Goal: Task Accomplishment & Management: Use online tool/utility

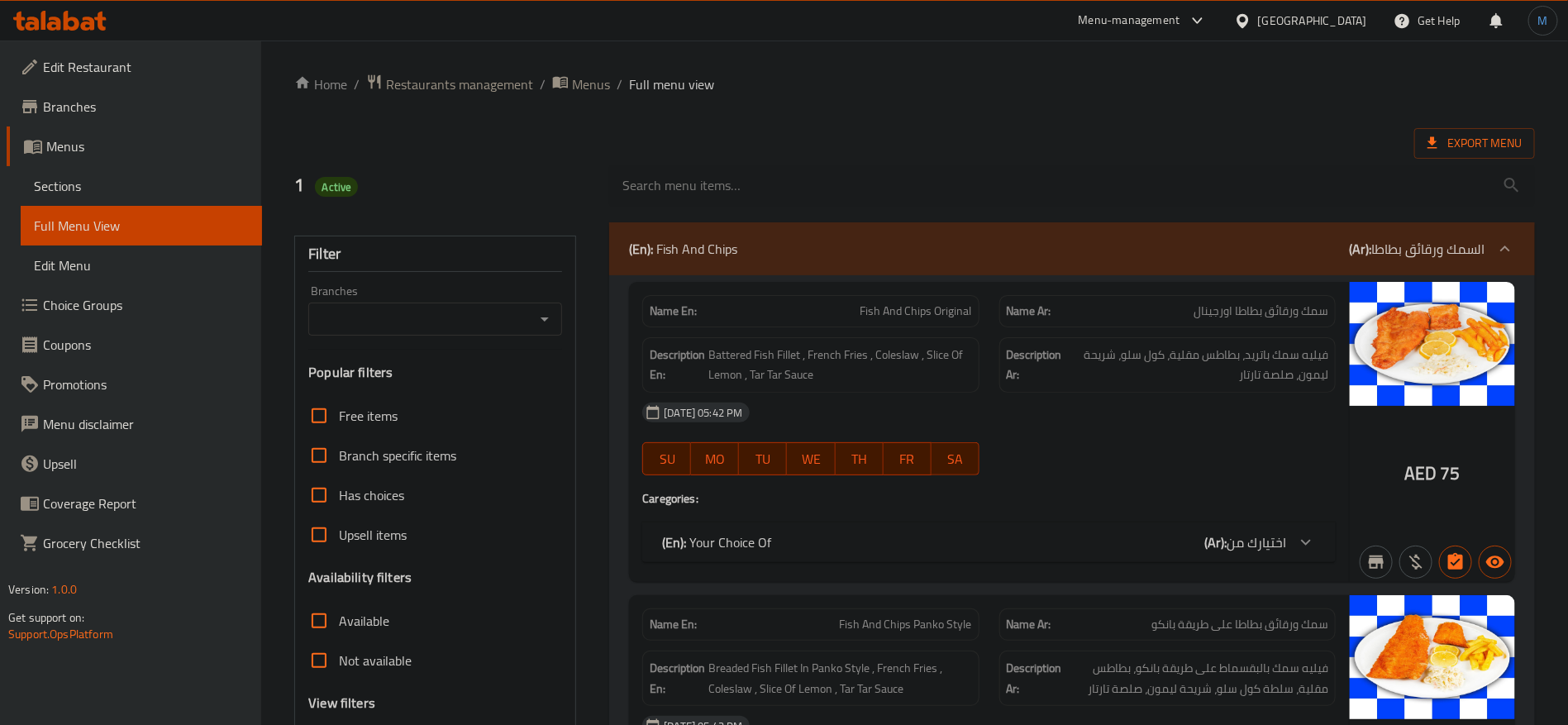
click at [451, 74] on span "Restaurants management" at bounding box center [459, 84] width 147 height 20
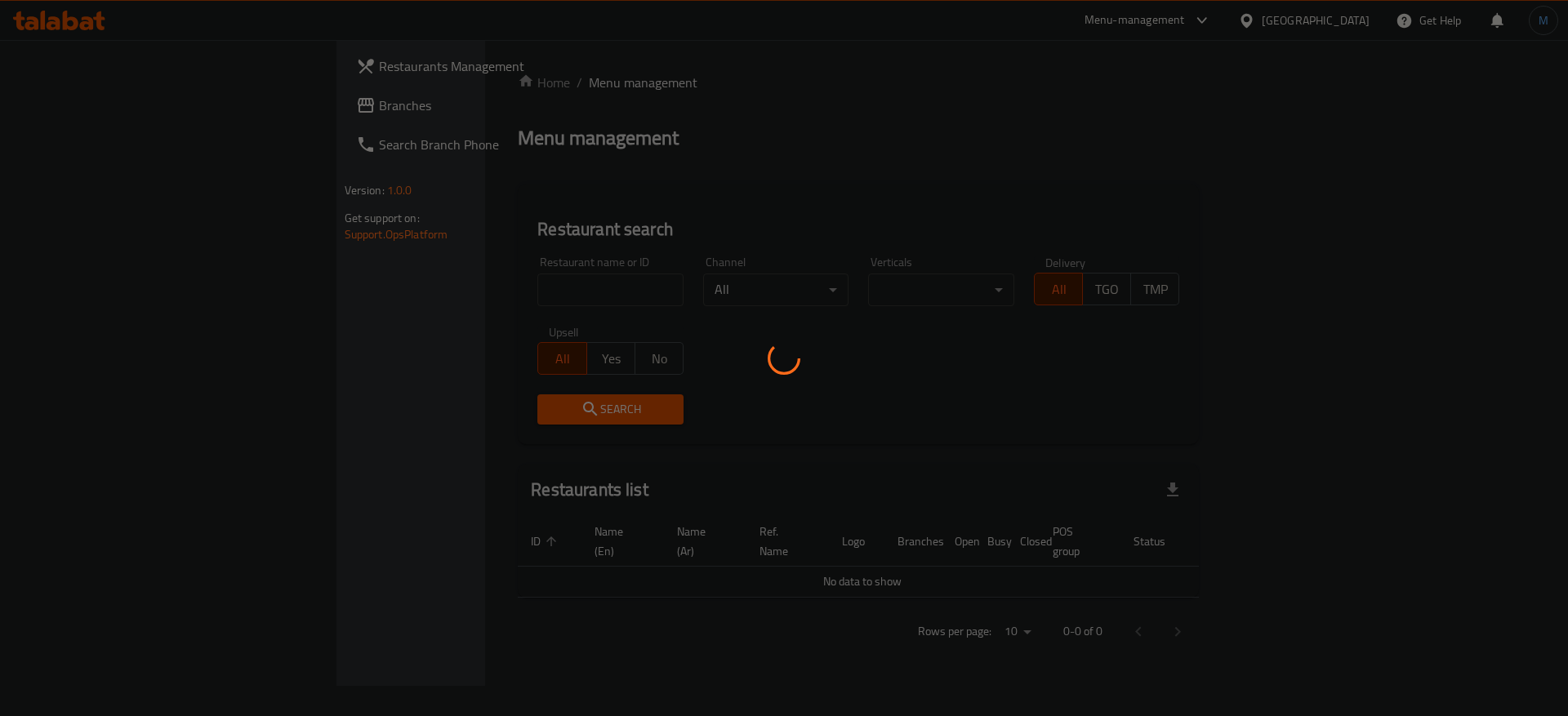
click at [447, 74] on div at bounding box center [784, 358] width 1568 height 716
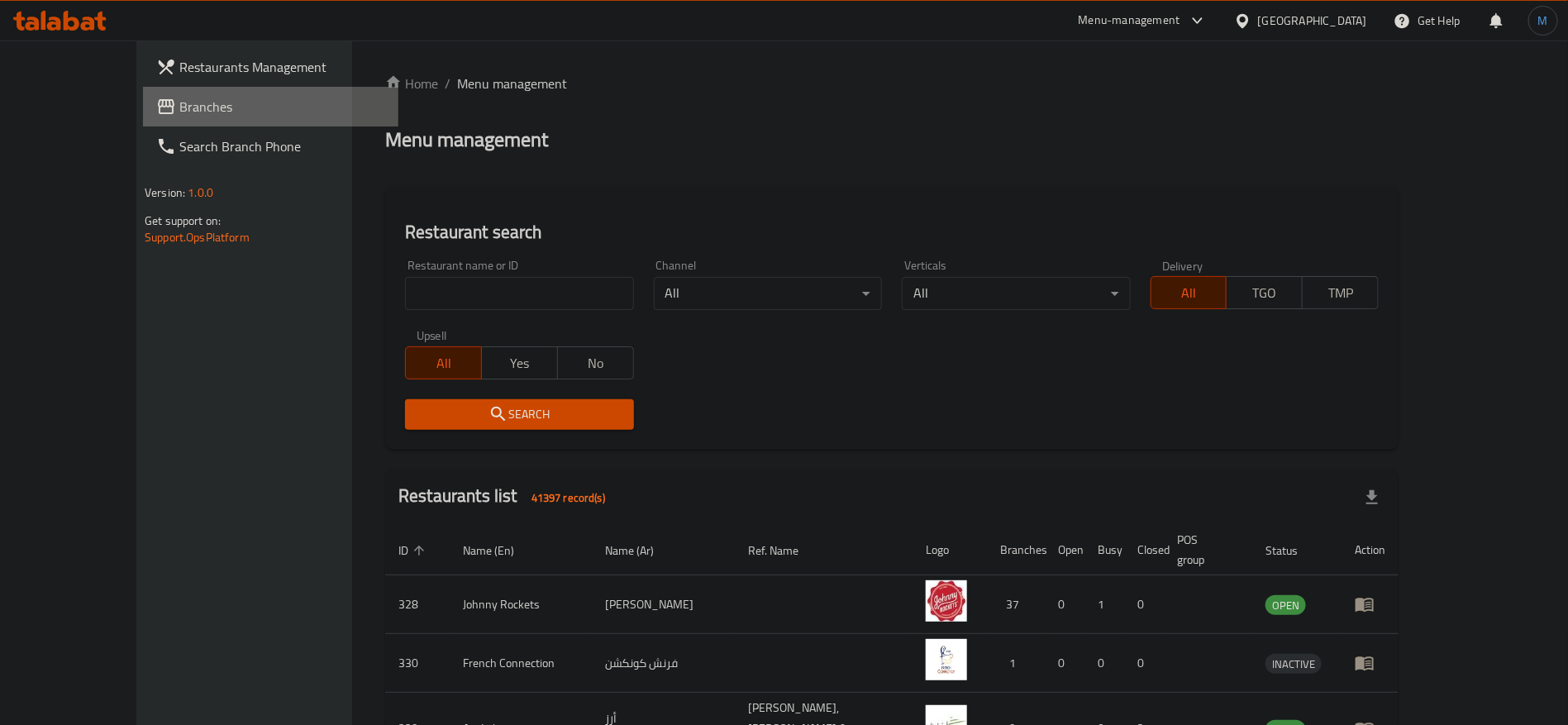
click at [179, 110] on span "Branches" at bounding box center [282, 107] width 206 height 20
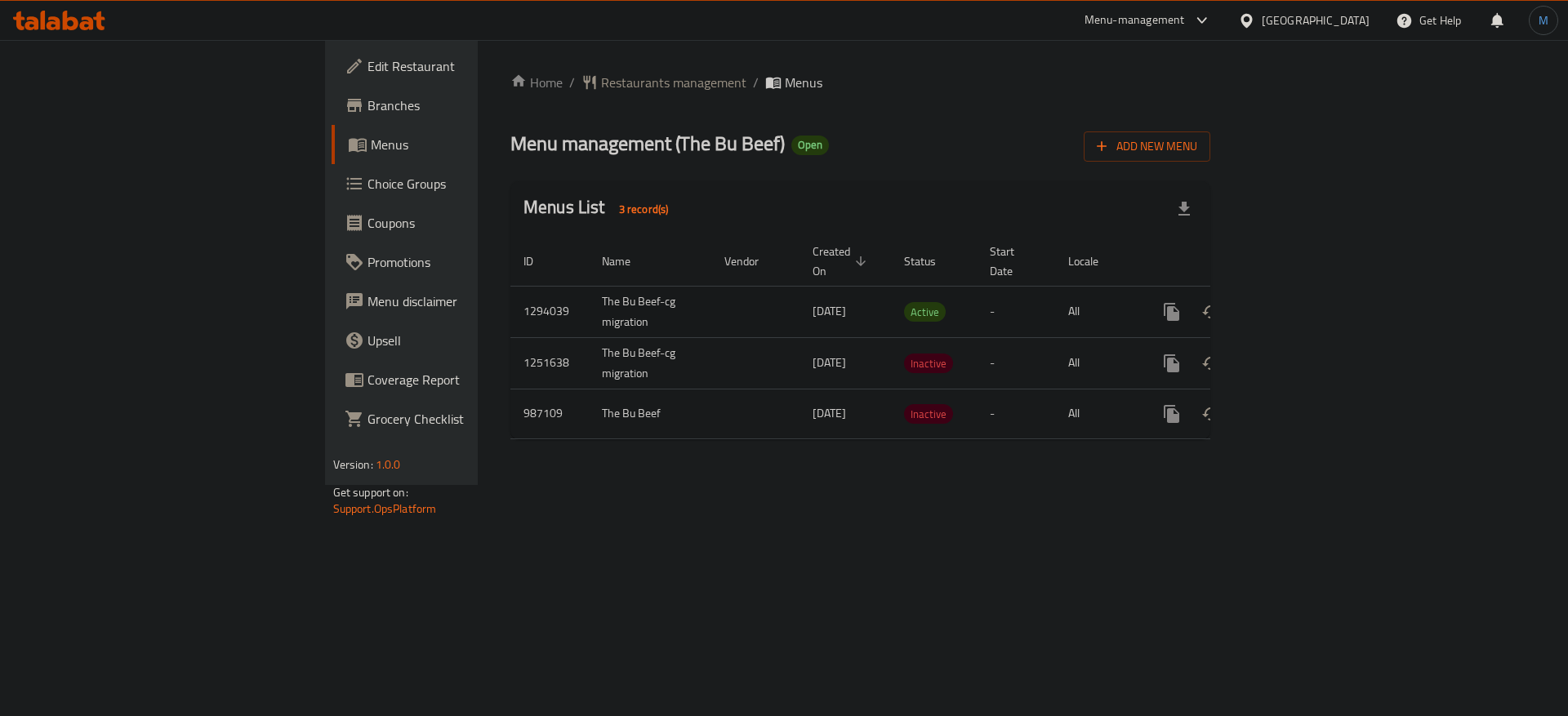
click at [1296, 305] on icon "enhanced table" at bounding box center [1288, 312] width 15 height 15
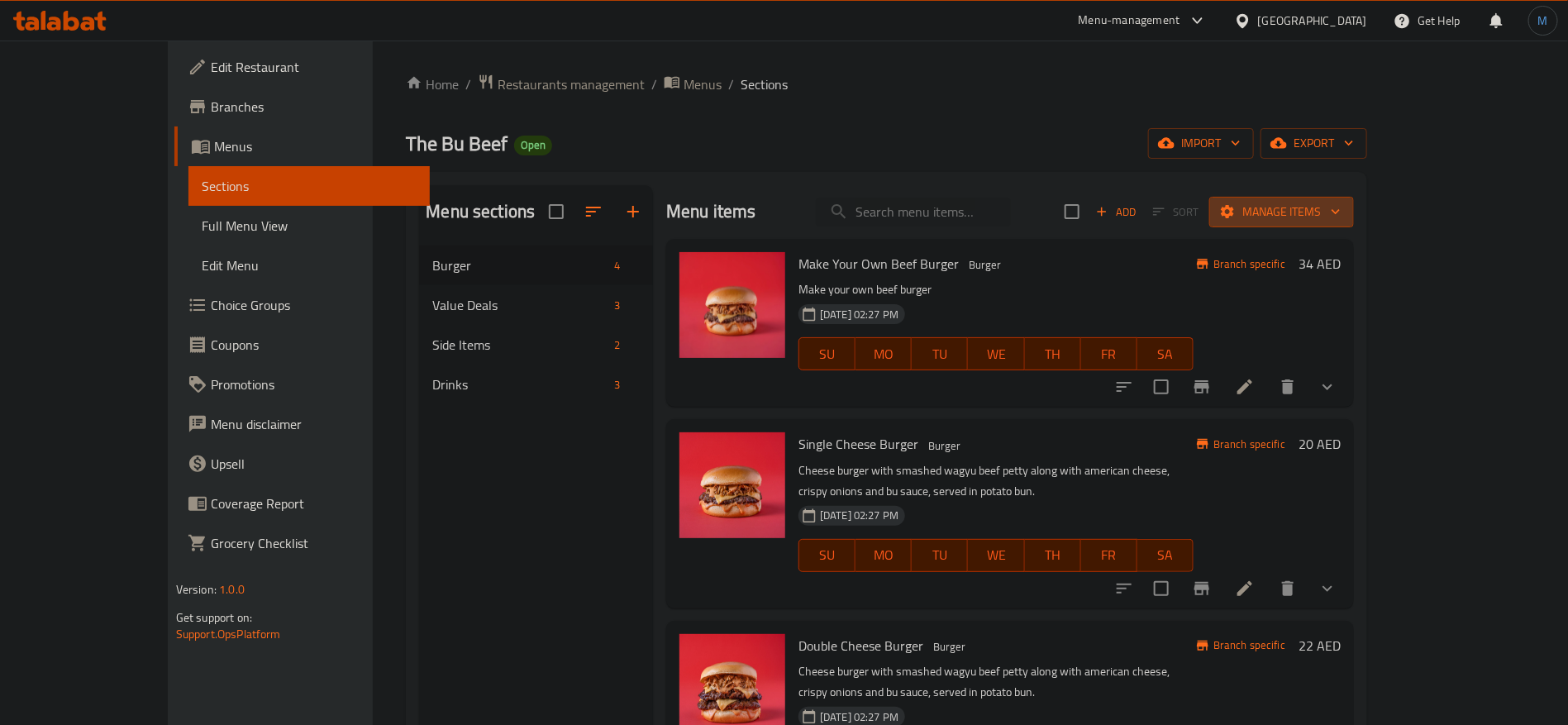
click at [1341, 209] on span "Manage items" at bounding box center [1282, 212] width 118 height 21
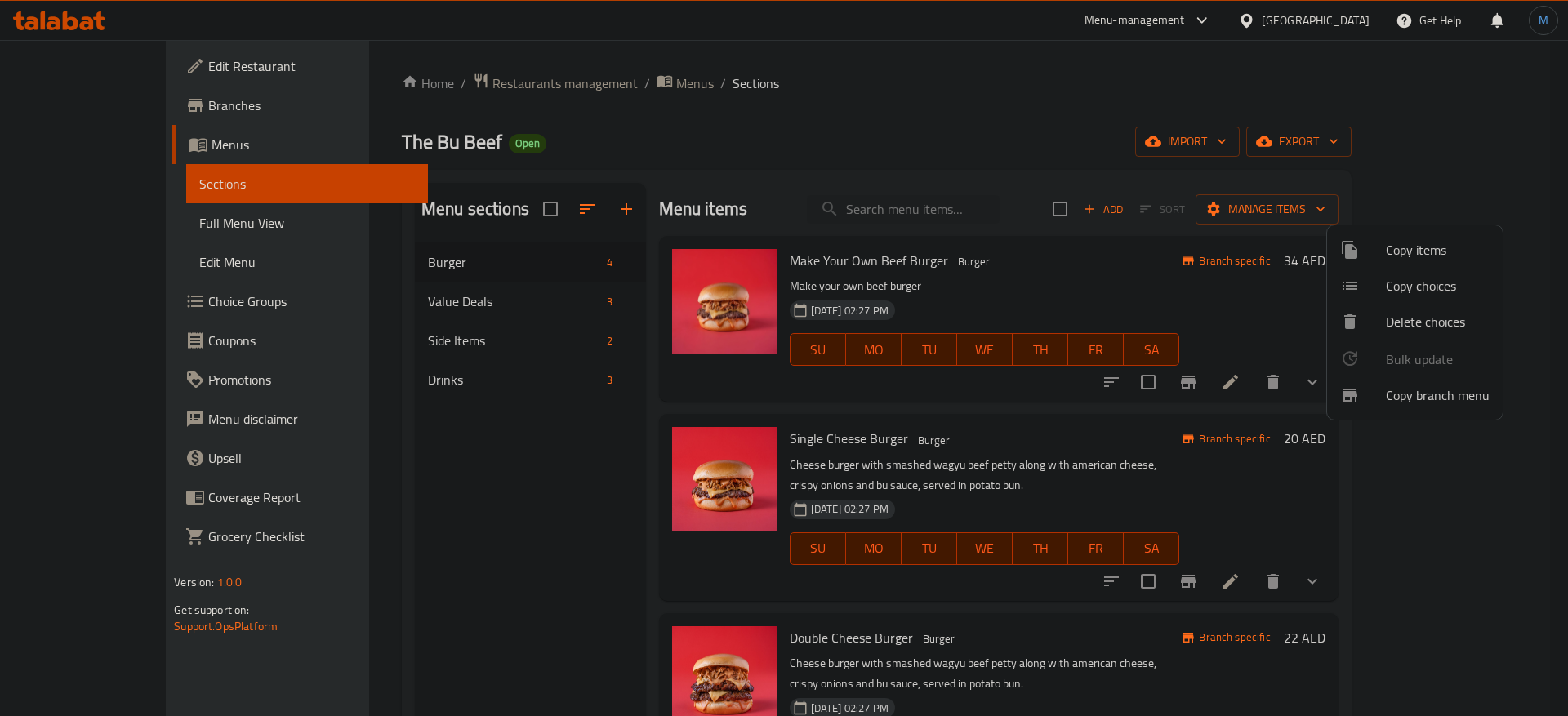
click at [1416, 390] on span "Copy branch menu" at bounding box center [1437, 396] width 103 height 19
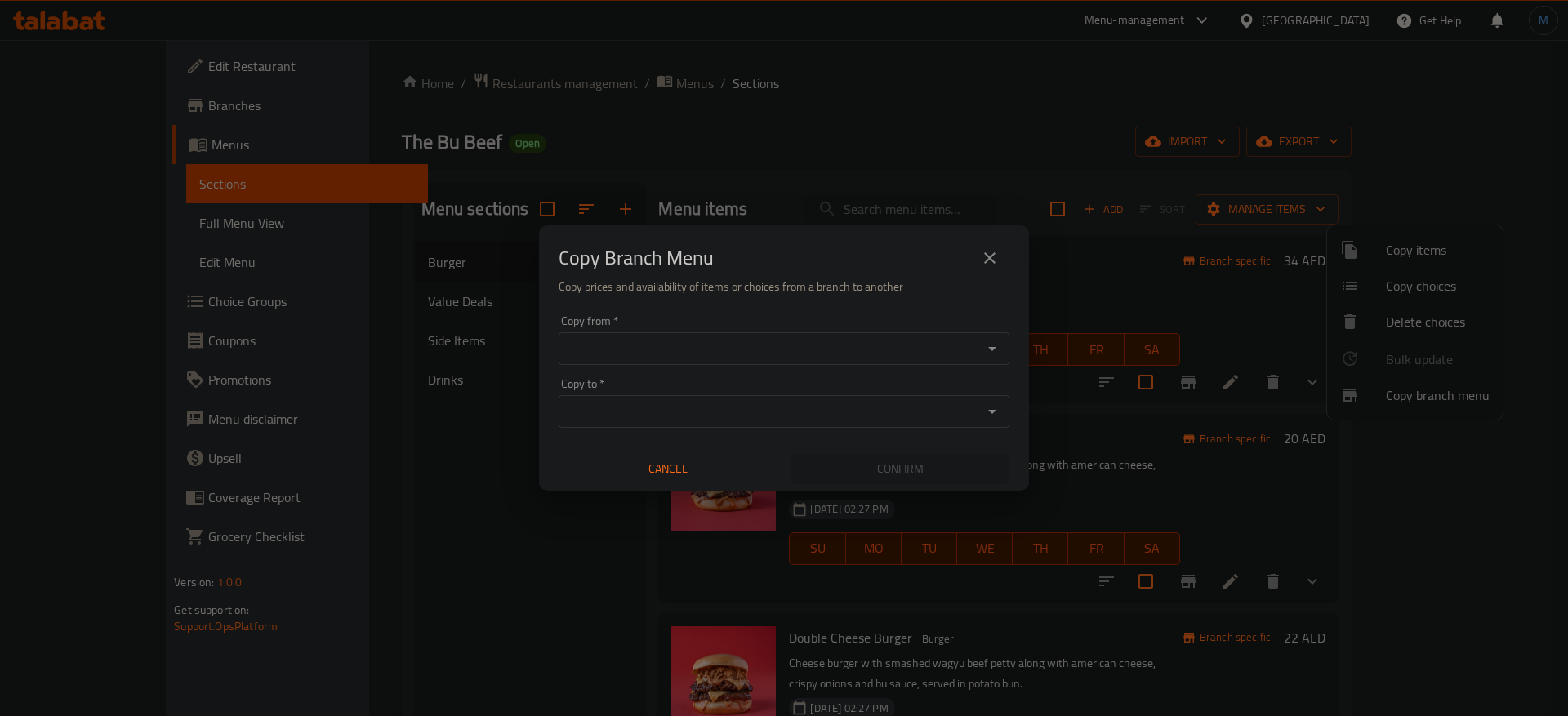
click at [808, 346] on input "Copy from   *" at bounding box center [769, 348] width 414 height 22
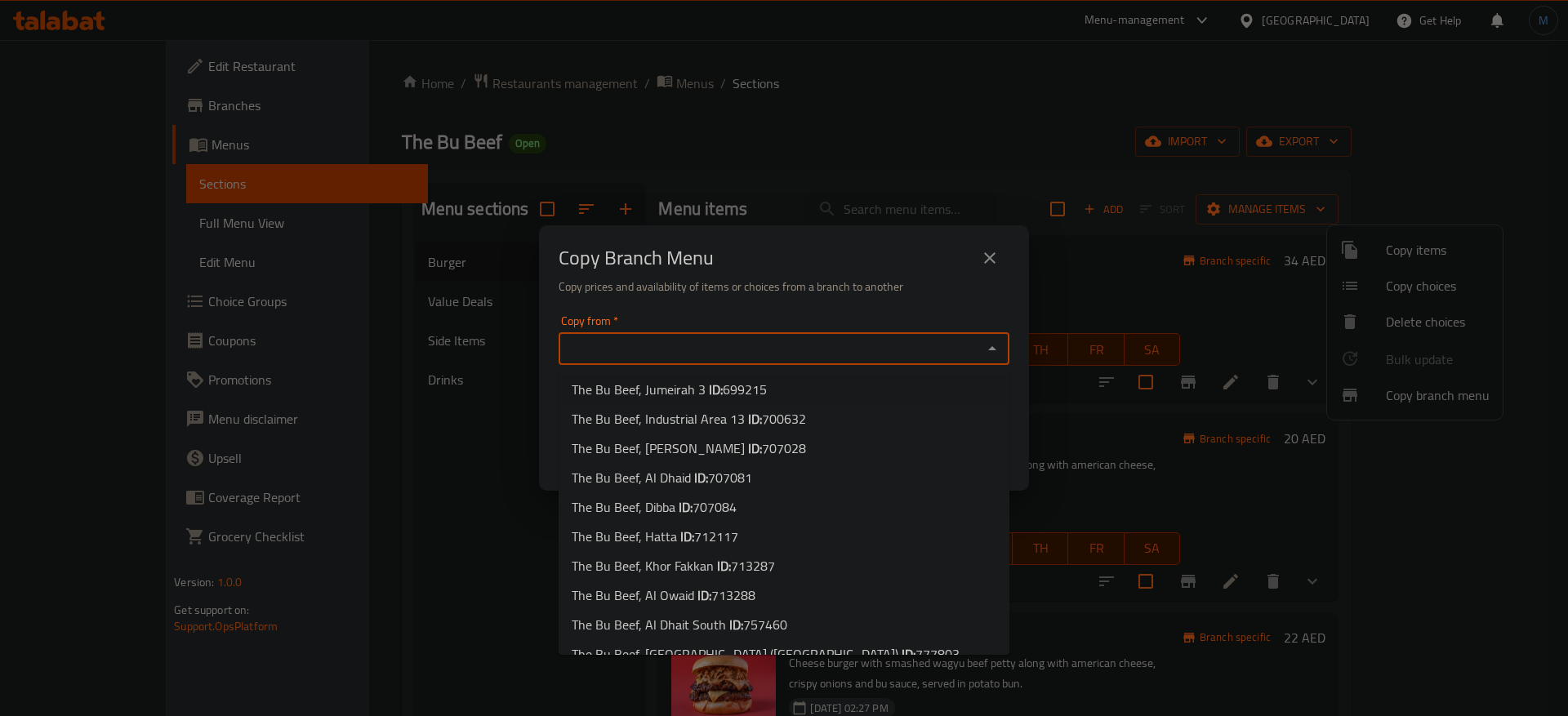
click at [785, 388] on li "The Bu Beef, Jumeirah 3 ID: 699215" at bounding box center [783, 390] width 451 height 29
type input "The Bu Beef, Jumeirah 3"
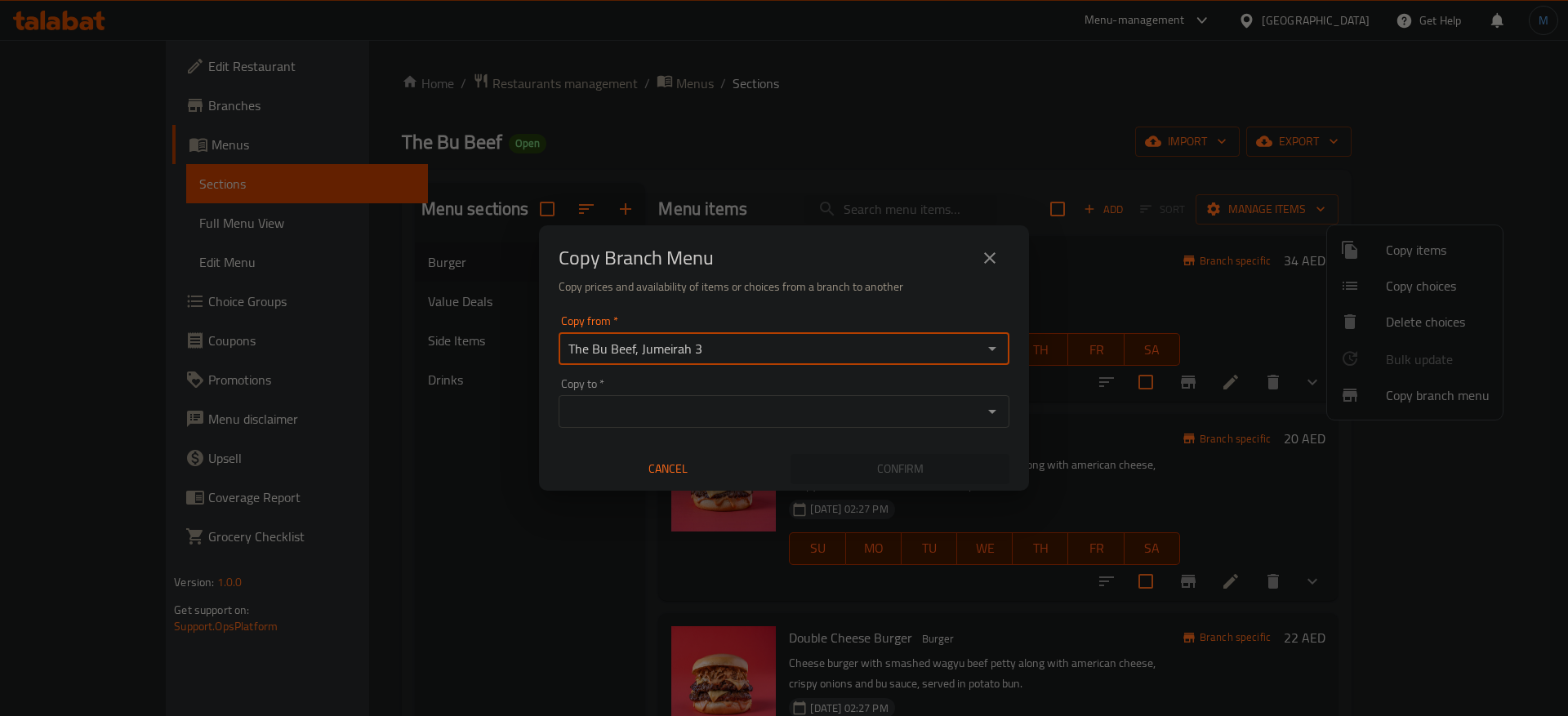
click at [810, 423] on div "Copy to *" at bounding box center [783, 412] width 451 height 33
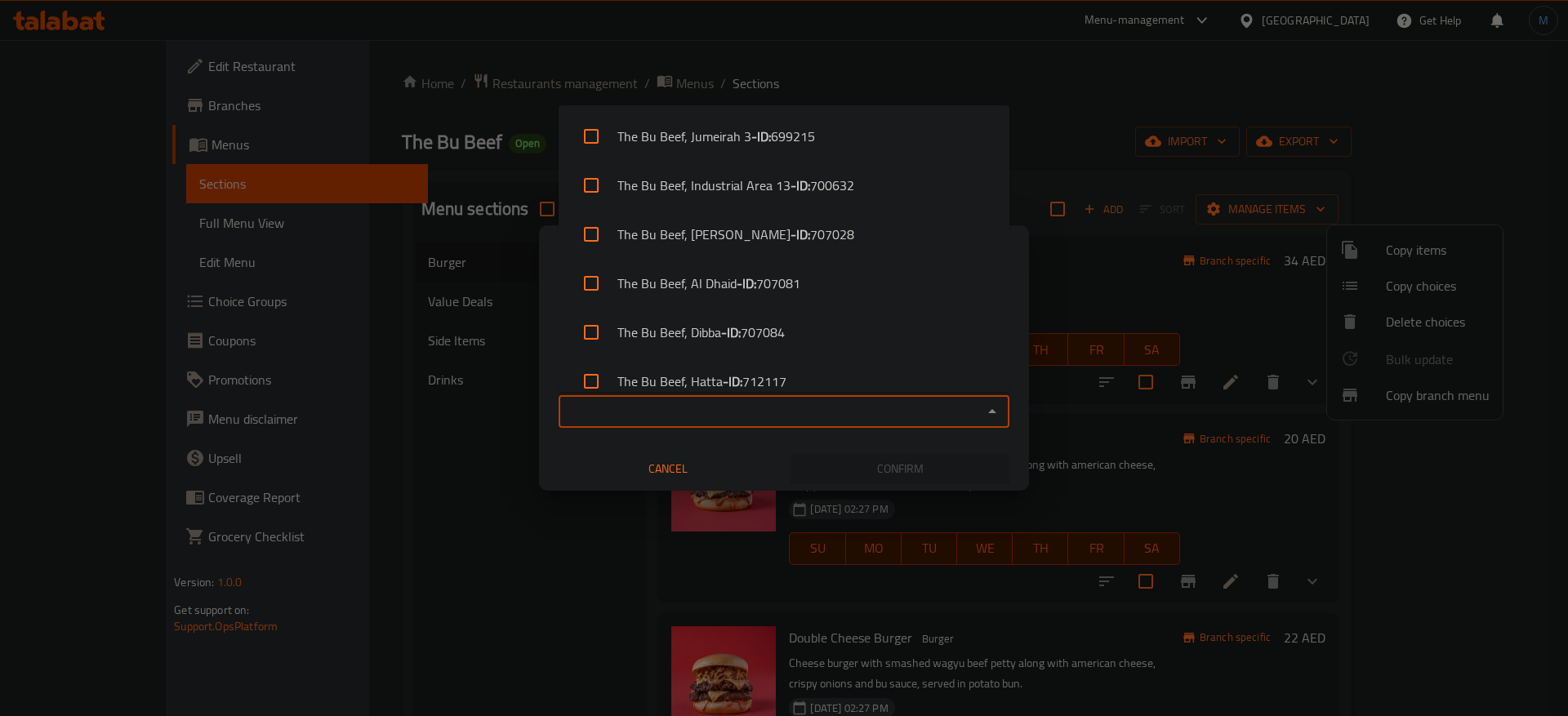
click at [808, 406] on input "Copy to   *" at bounding box center [769, 411] width 414 height 22
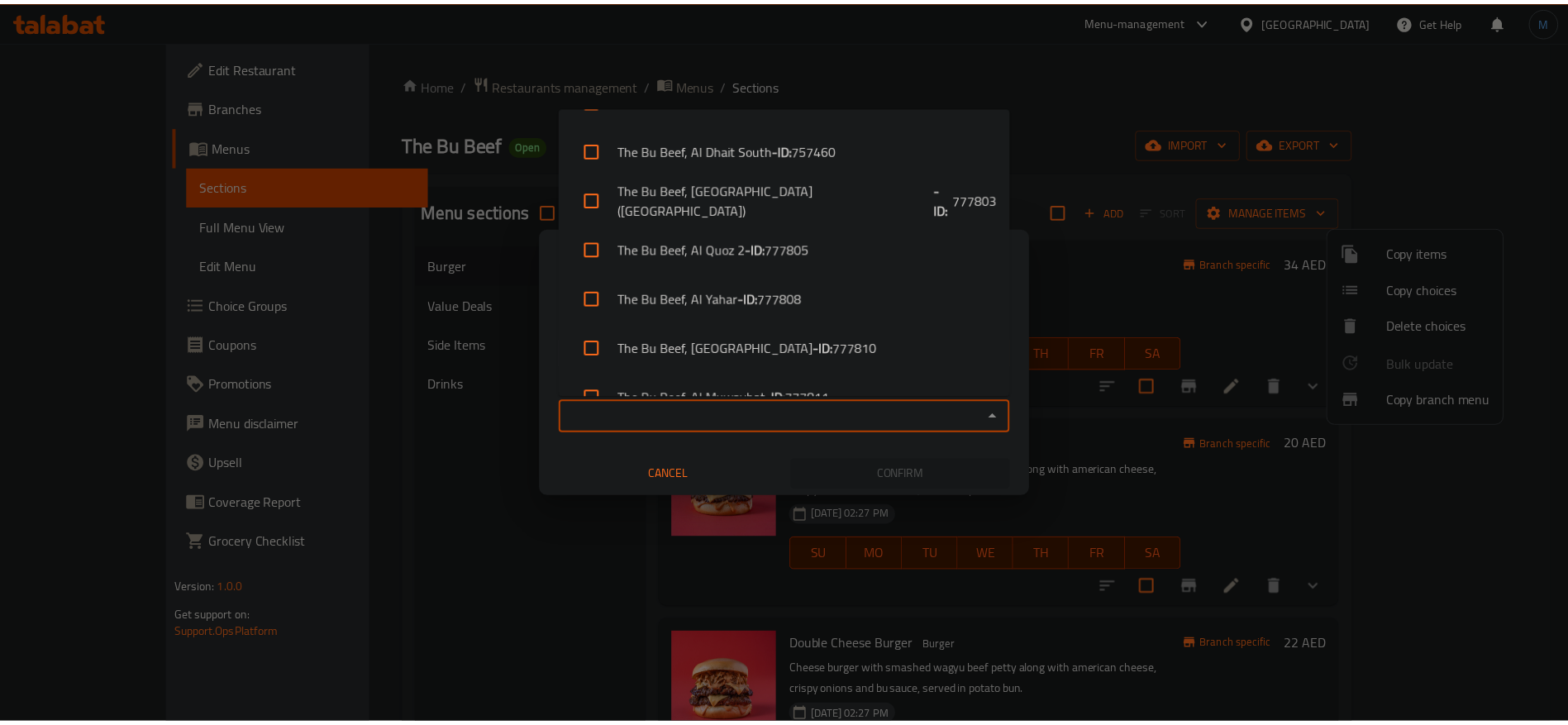
scroll to position [815, 0]
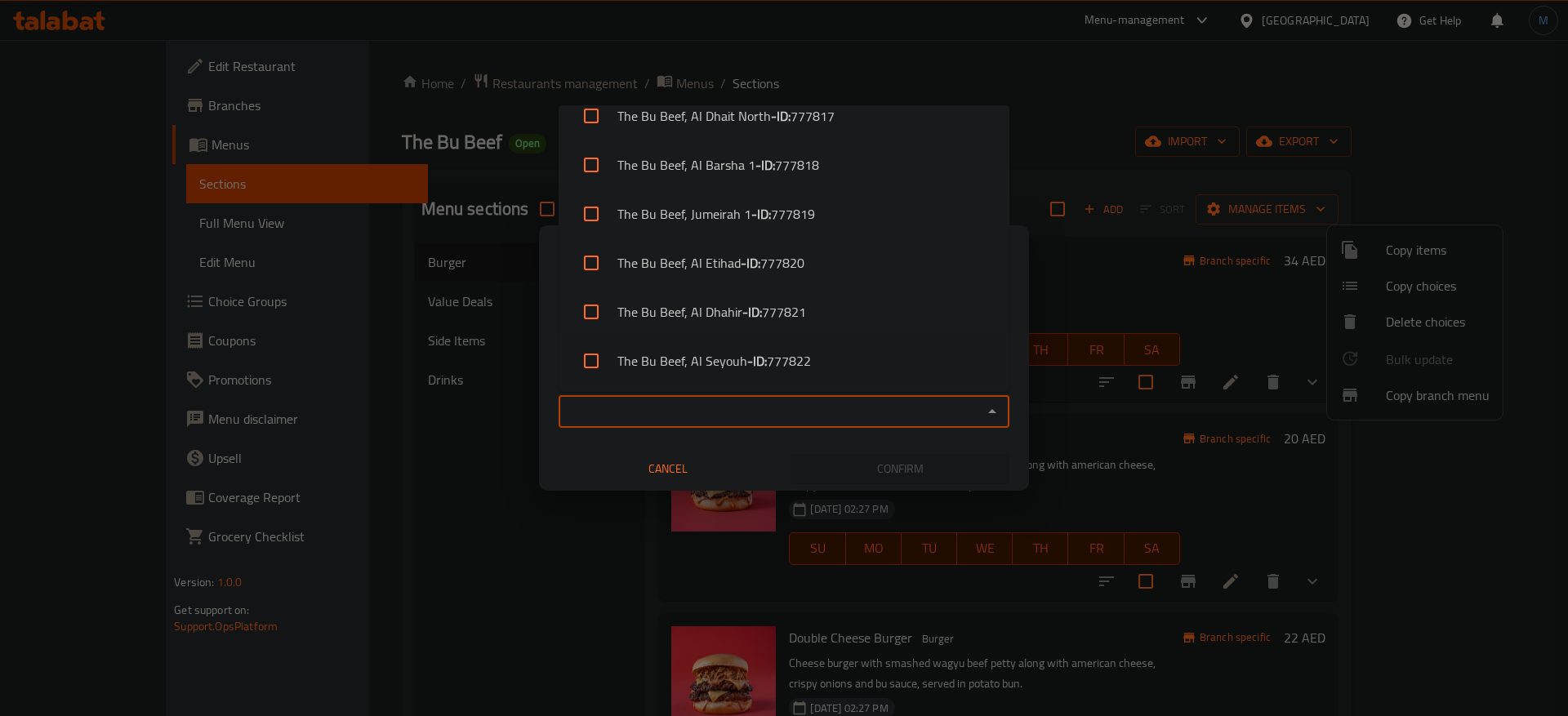
click at [837, 370] on li "The Bu Beef, Al Seyouh - ID: 777822" at bounding box center [783, 360] width 451 height 49
checkbox input "true"
click at [907, 461] on span "Confirm" at bounding box center [900, 469] width 193 height 20
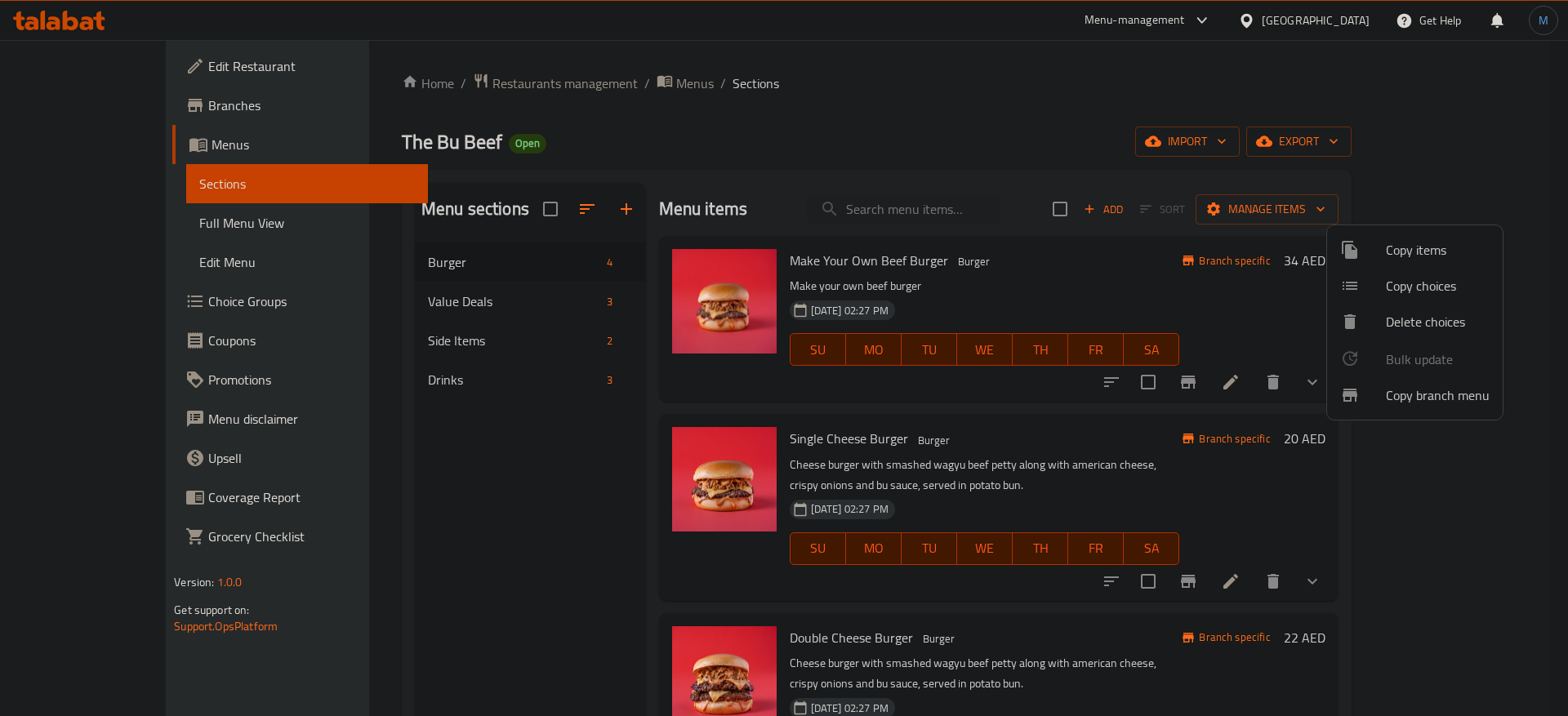
click at [136, 107] on div at bounding box center [784, 358] width 1568 height 716
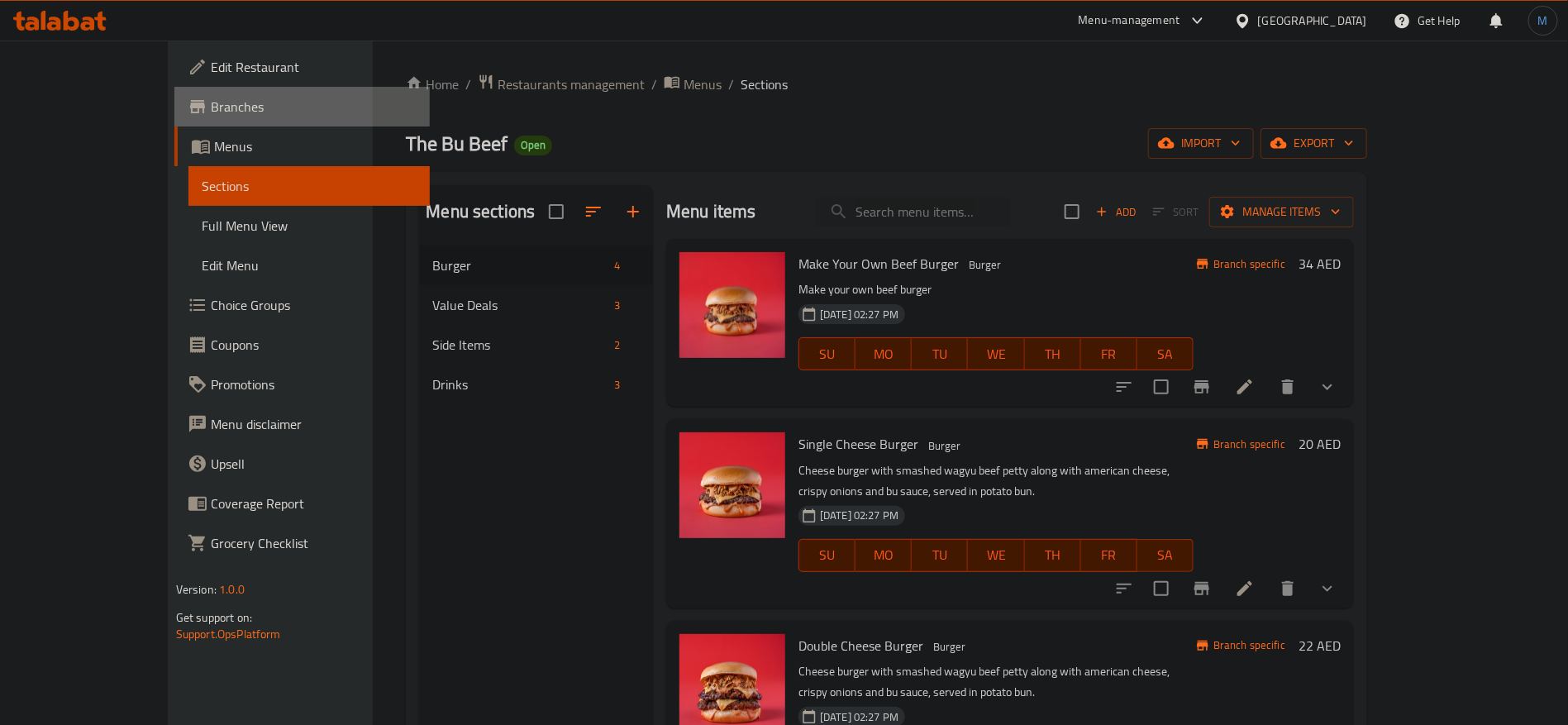
click at [211, 109] on span "Branches" at bounding box center [314, 107] width 206 height 20
